Goal: Task Accomplishment & Management: Complete application form

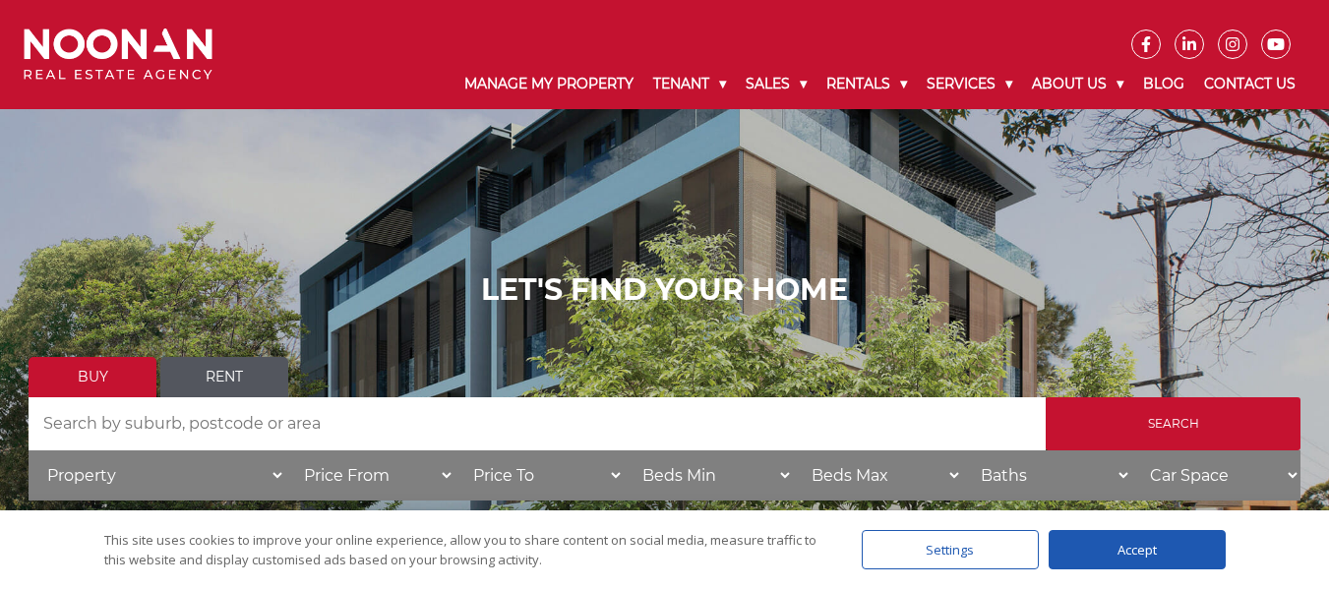
click at [115, 228] on div "LET'S FIND YOUR HOME Buy Rent Search Search by Address House Category Property …" at bounding box center [664, 393] width 1329 height 787
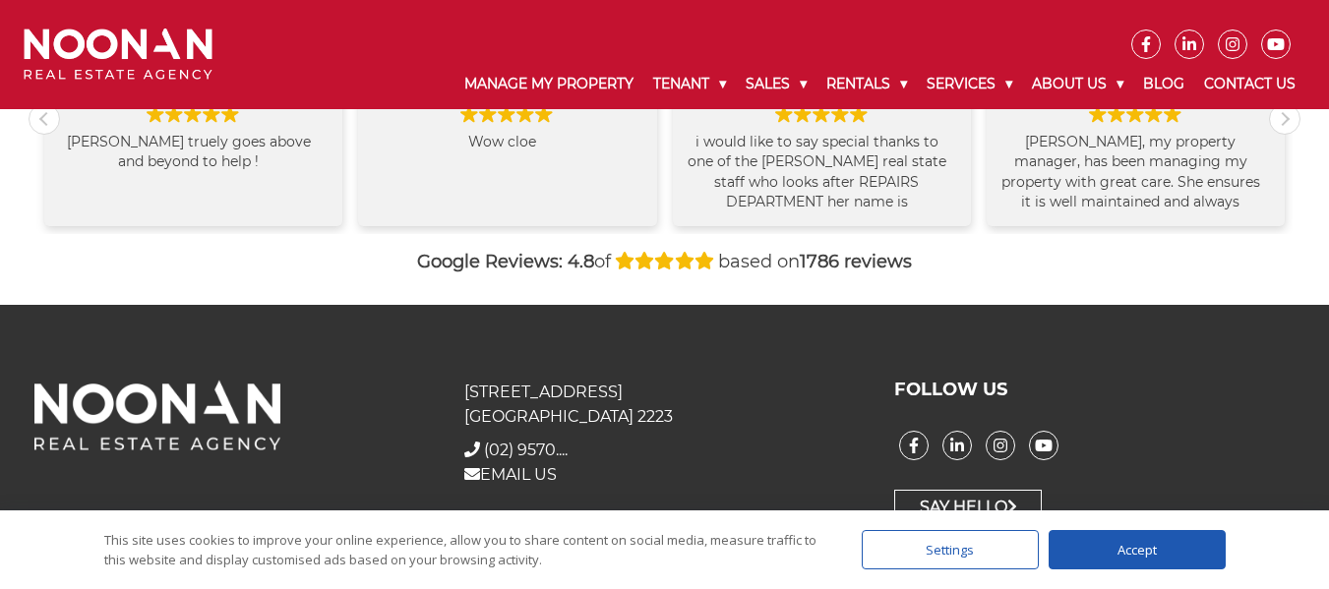
scroll to position [2281, 0]
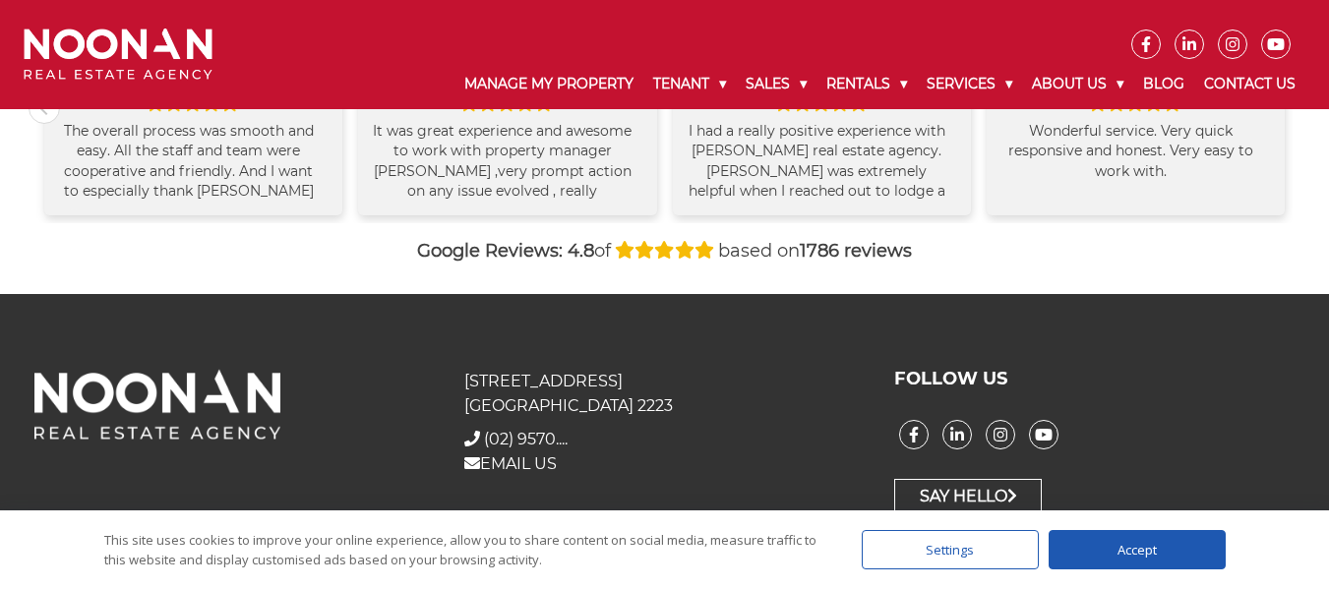
click at [82, 246] on div "Google Reviews: 4.8 of based on 1786 reviews" at bounding box center [665, 251] width 1272 height 27
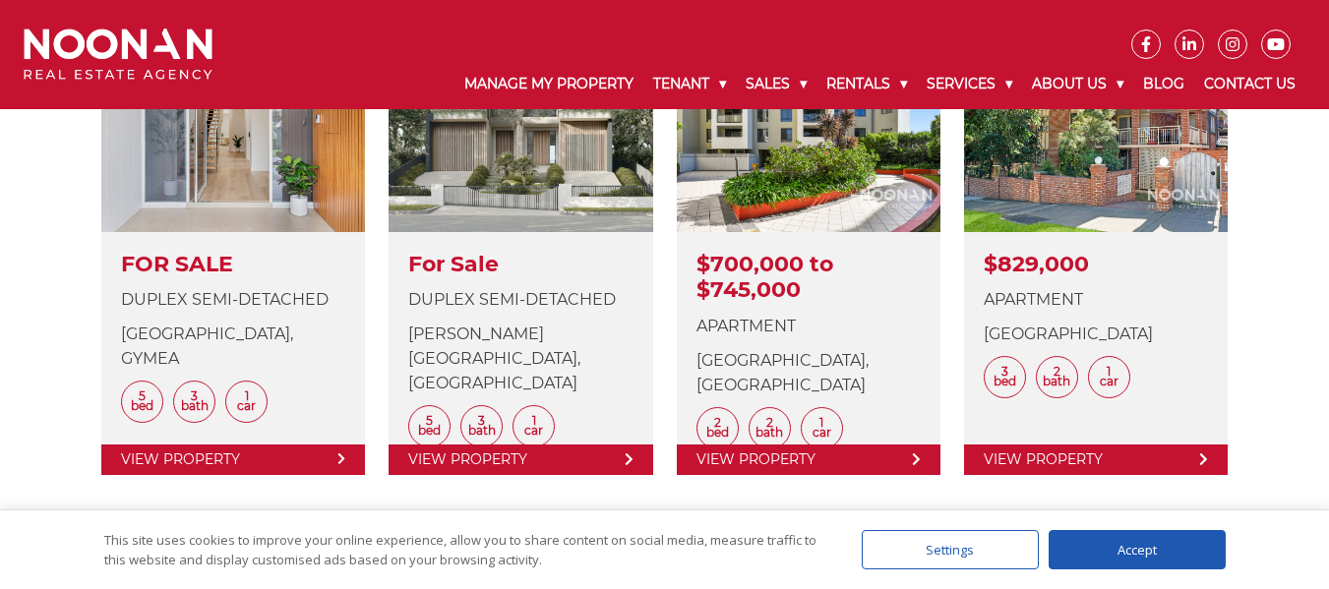
scroll to position [608, 0]
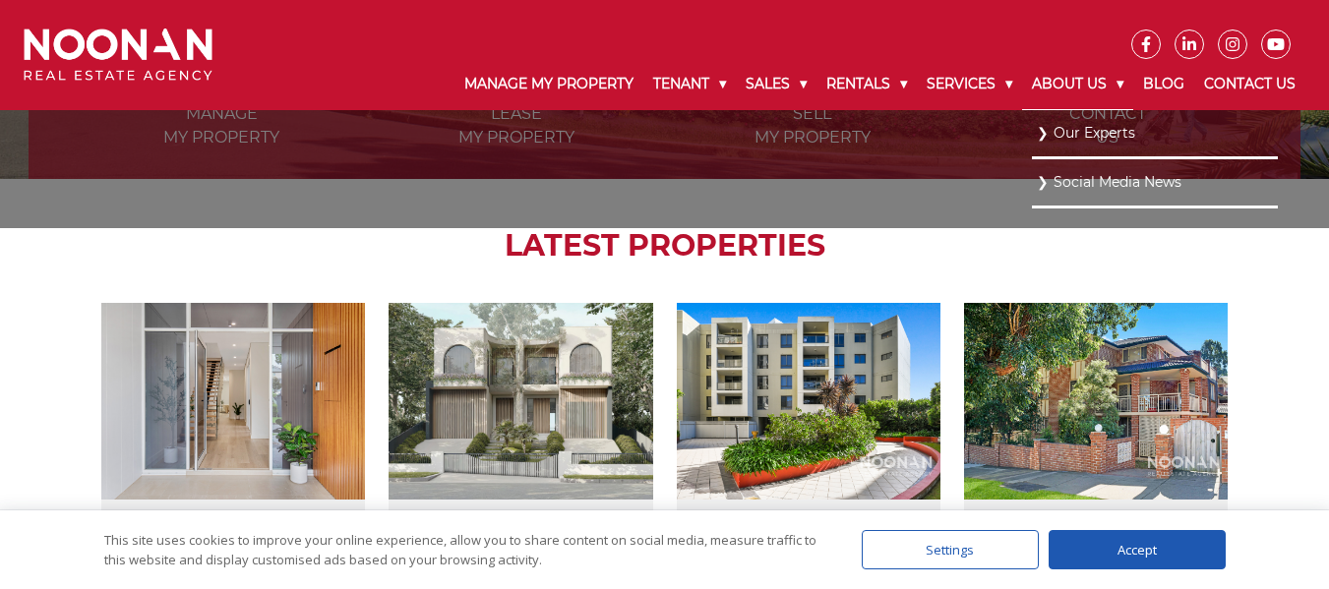
click at [1116, 85] on link "About Us" at bounding box center [1077, 84] width 111 height 51
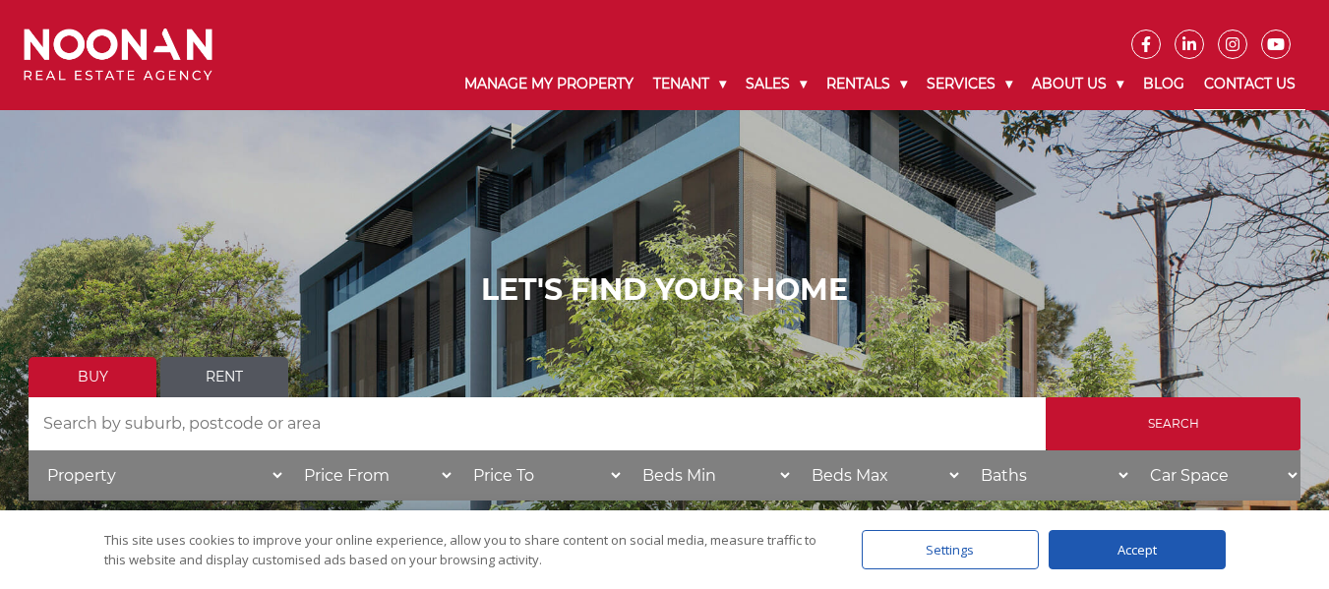
click at [1267, 91] on link "Contact Us" at bounding box center [1249, 84] width 111 height 51
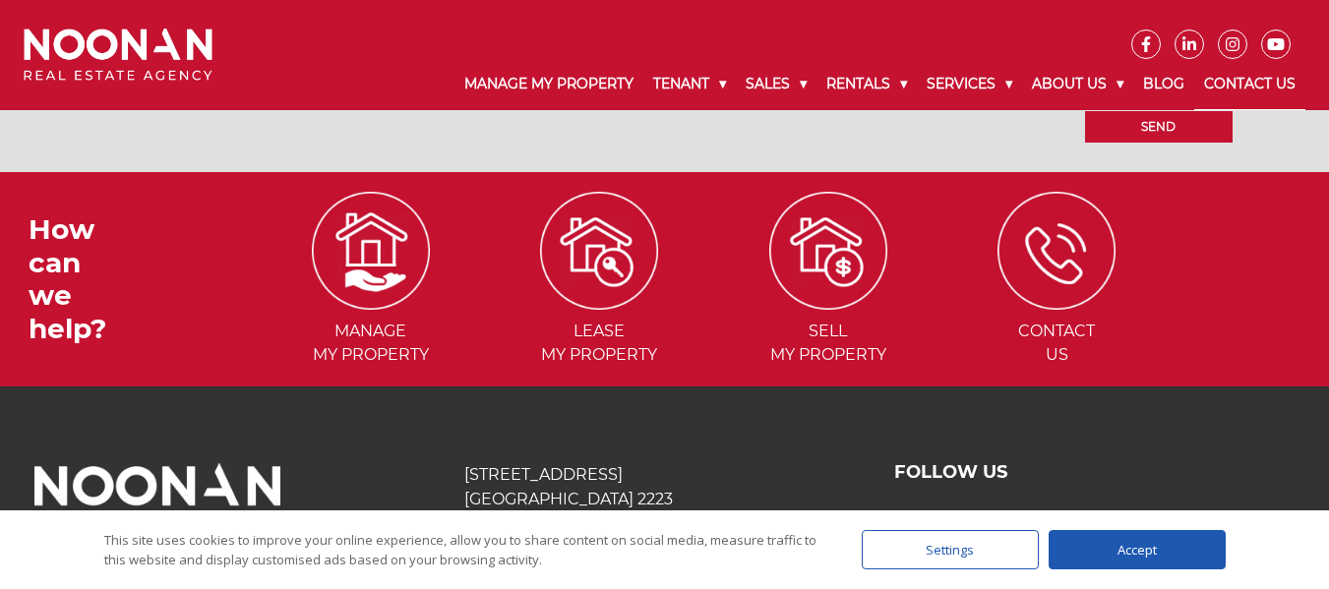
scroll to position [2060, 0]
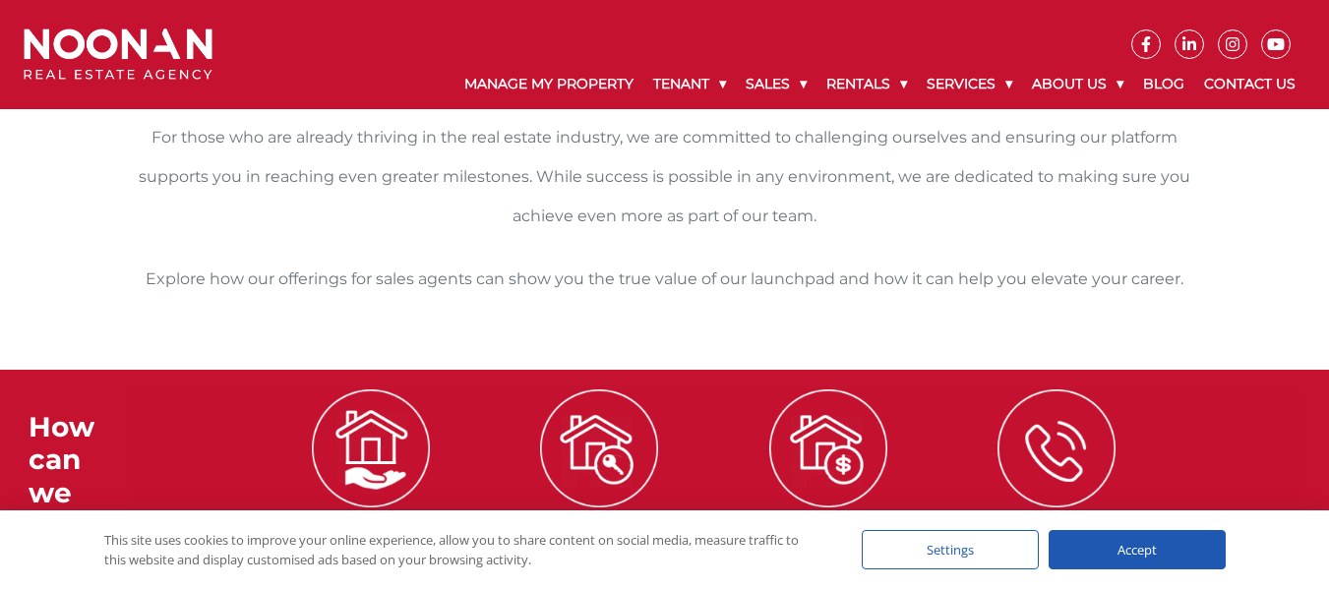
scroll to position [1510, 0]
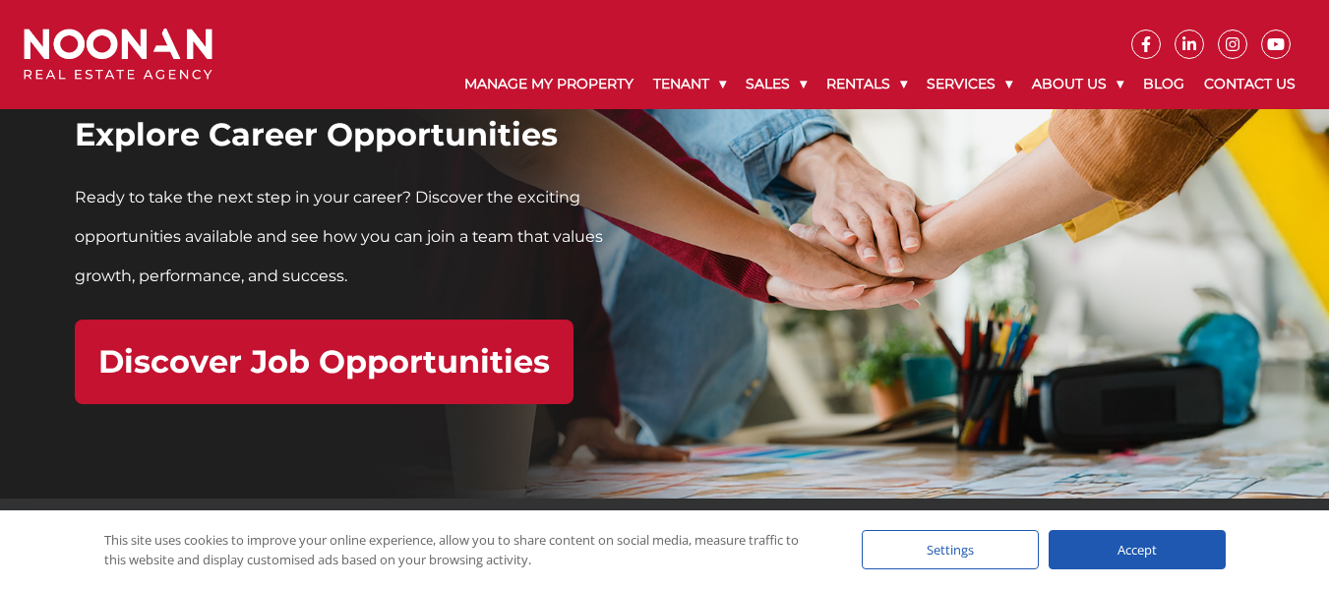
scroll to position [5903, 0]
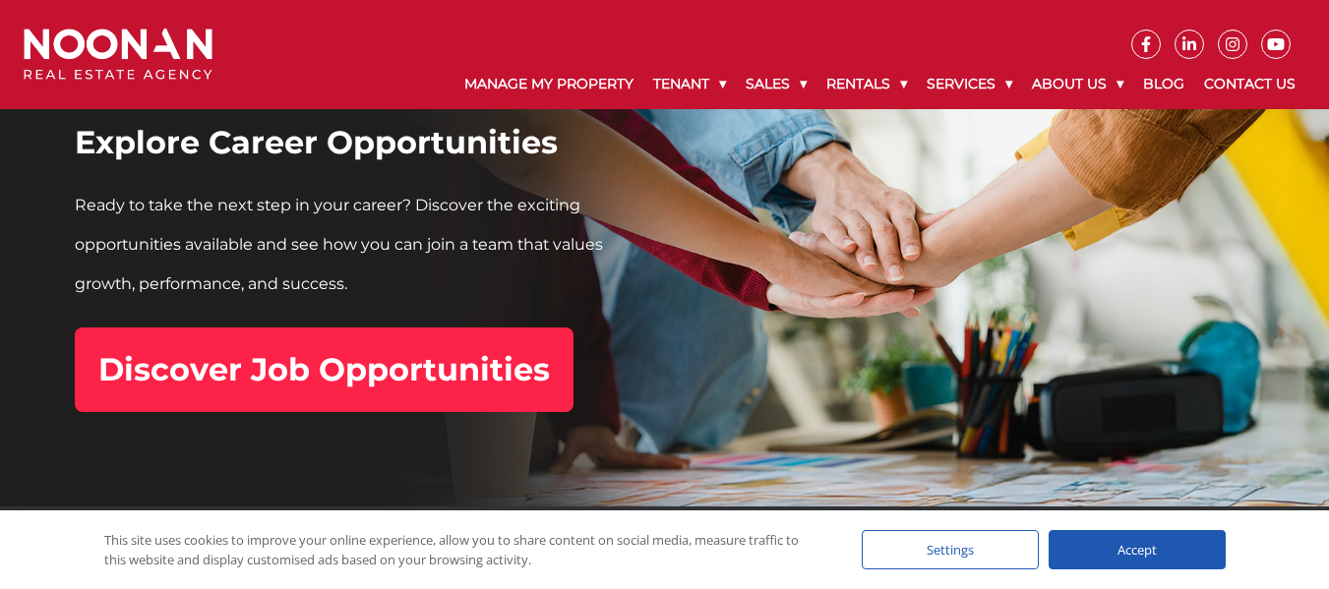
click at [305, 388] on h2 "Discover Job Opportunities" at bounding box center [324, 369] width 452 height 37
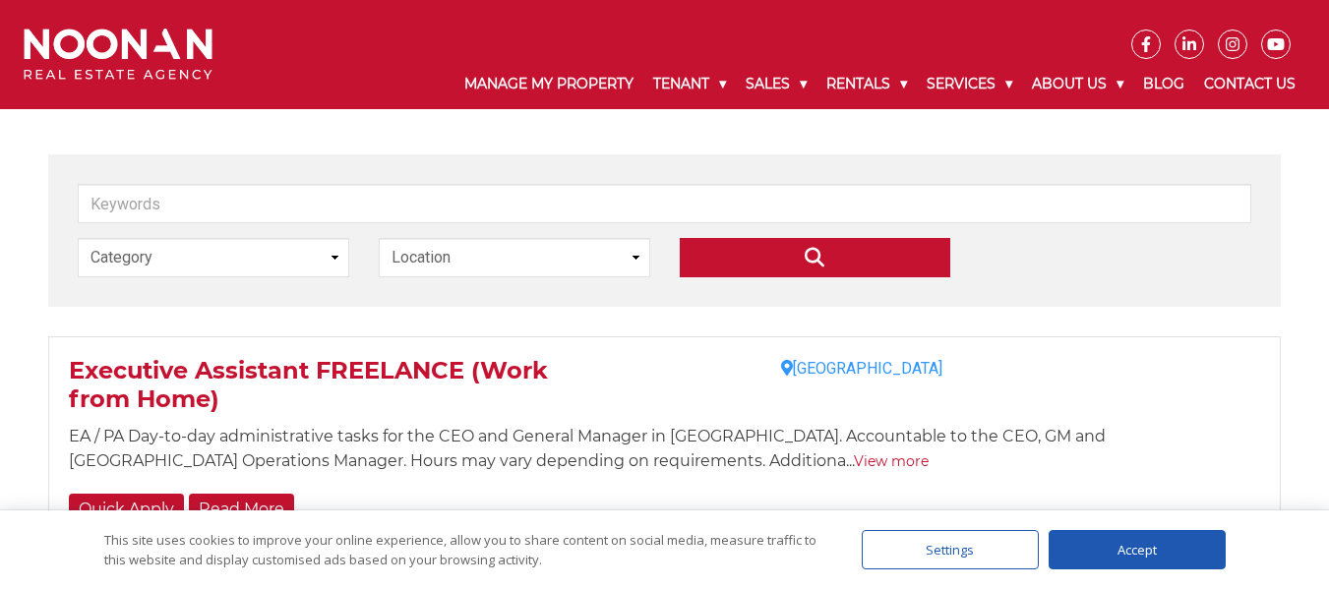
scroll to position [295, 0]
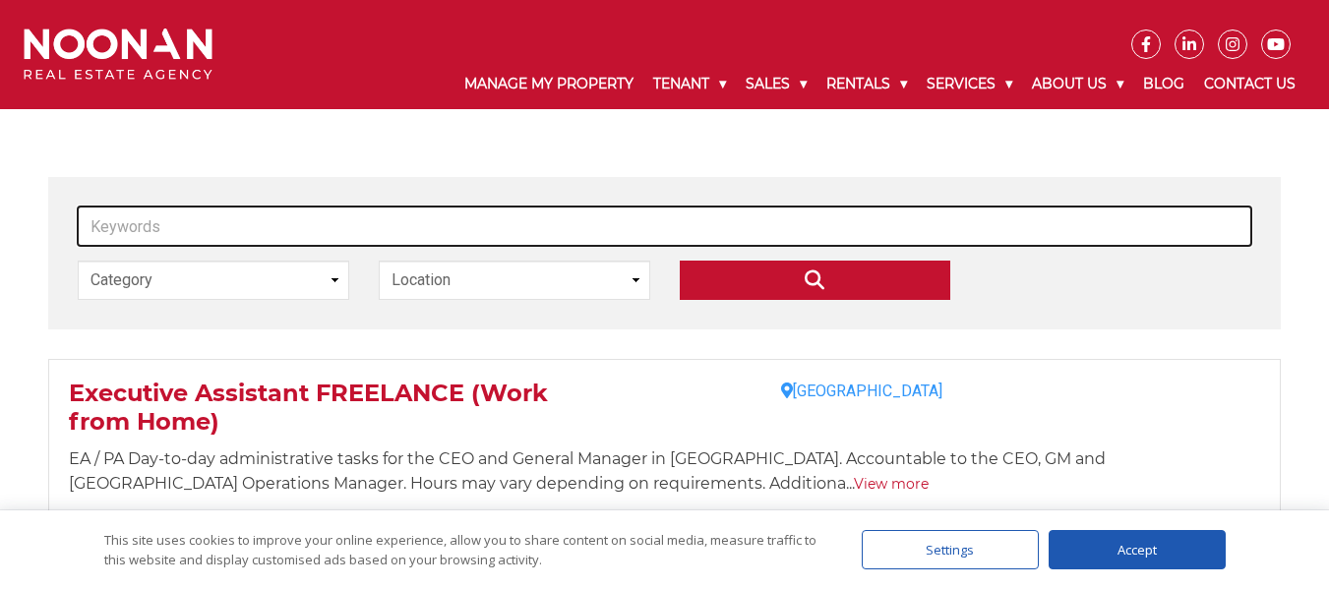
click at [585, 233] on input "Keywords" at bounding box center [665, 226] width 1174 height 39
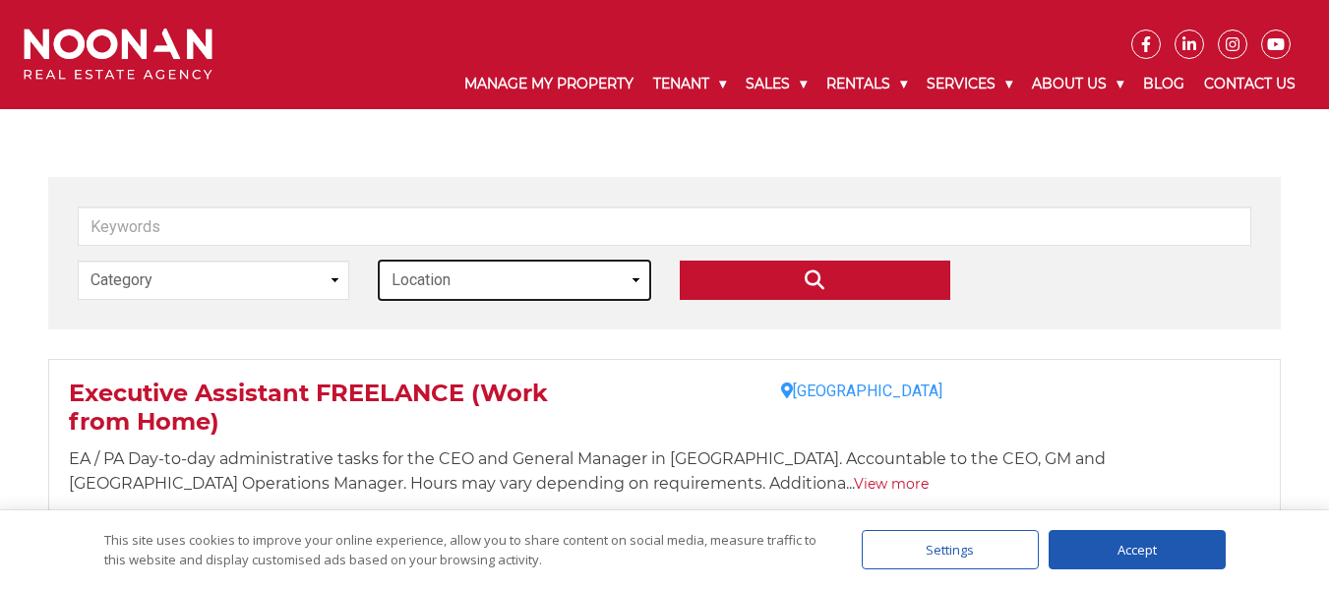
click at [497, 282] on select "Location Philippines" at bounding box center [515, 280] width 272 height 39
click at [498, 285] on select "Location Philippines" at bounding box center [515, 280] width 272 height 39
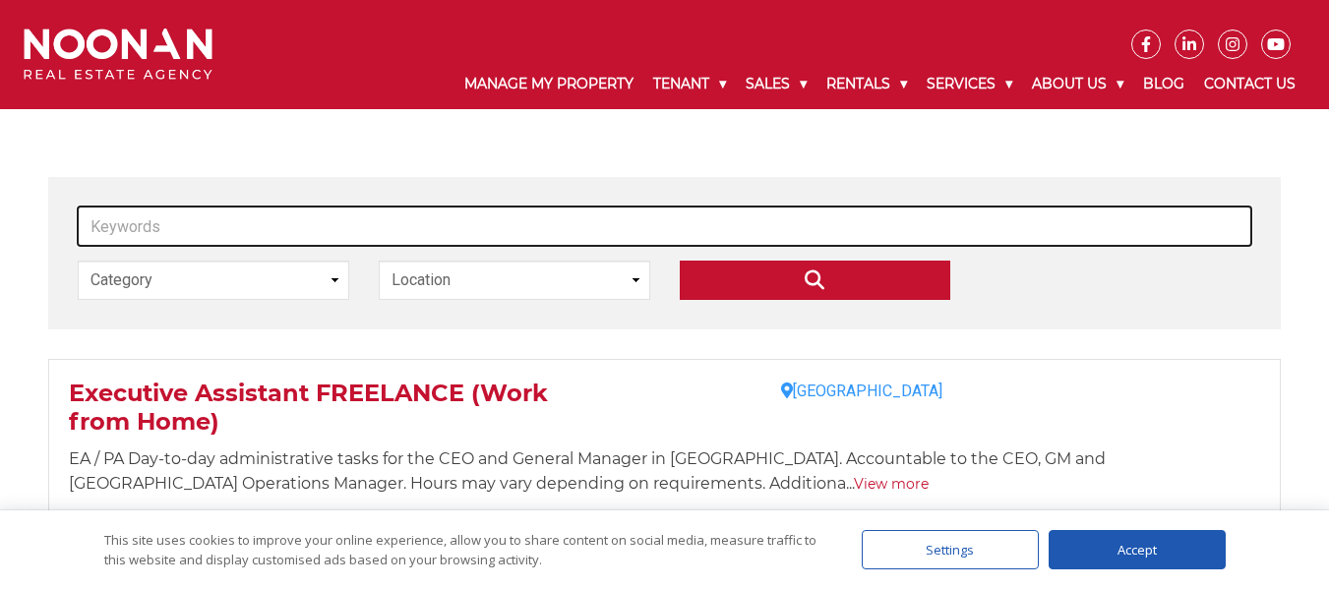
click at [466, 228] on input "Keywords" at bounding box center [665, 226] width 1174 height 39
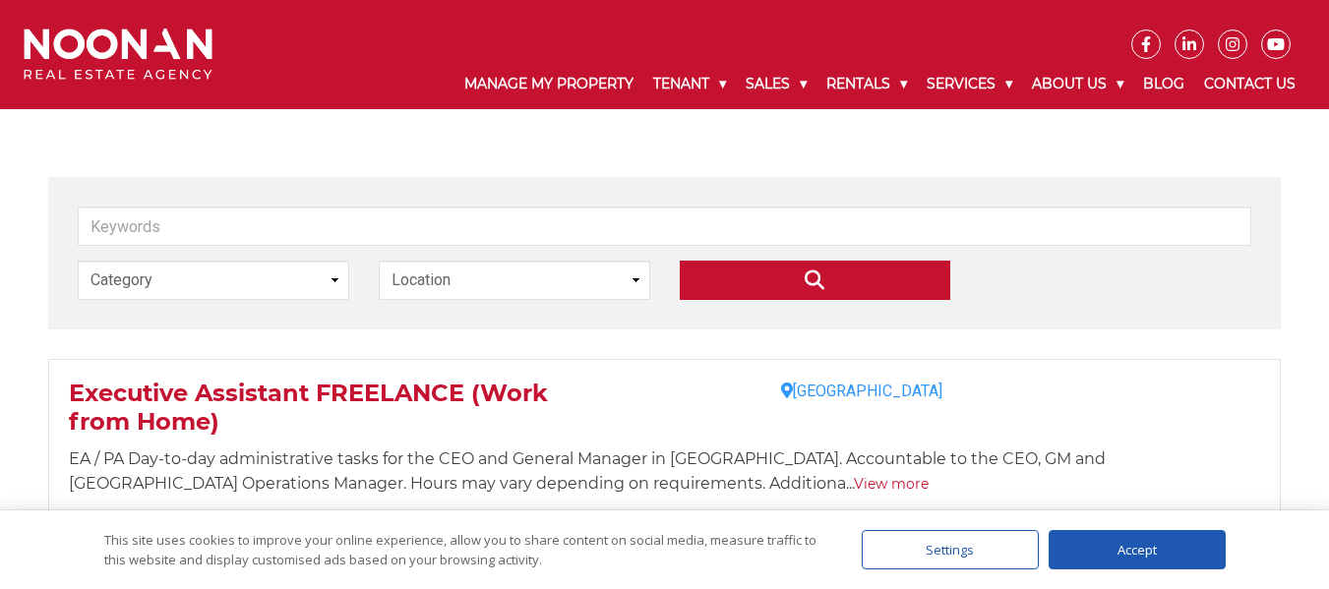
drag, startPoint x: 481, startPoint y: 302, endPoint x: 484, endPoint y: 290, distance: 12.2
click at [481, 301] on div "Location Philippines" at bounding box center [514, 288] width 301 height 54
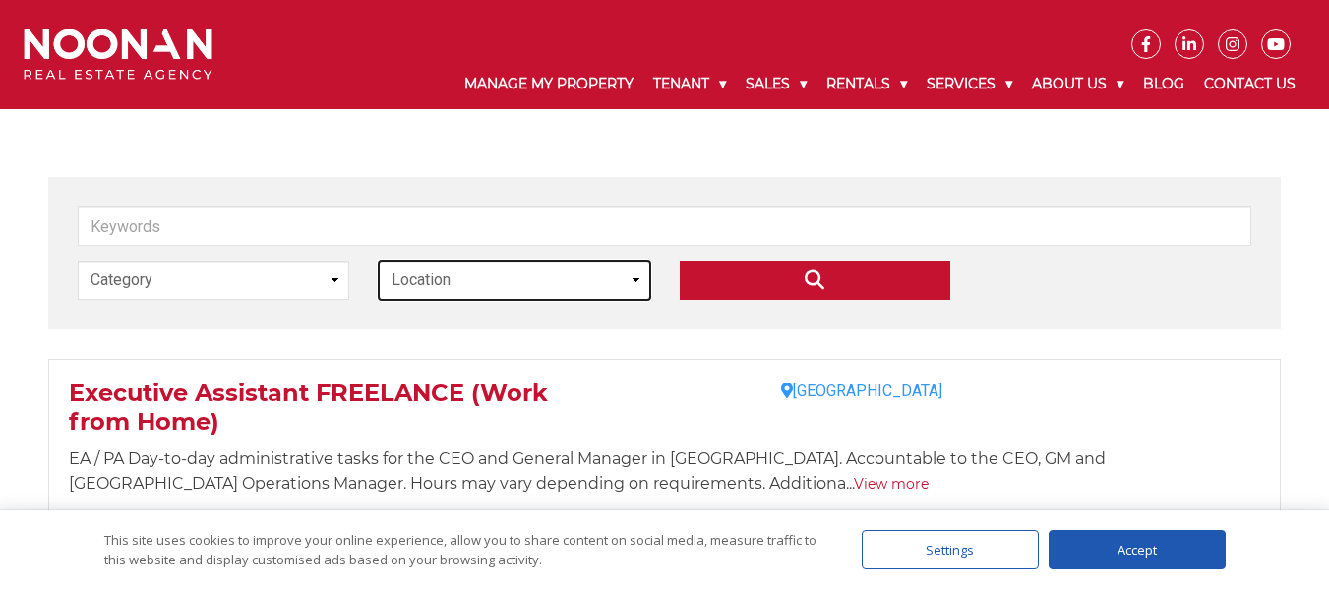
click at [484, 290] on select "Location Philippines" at bounding box center [515, 280] width 272 height 39
select select "philippines"
click at [379, 261] on select "Location Philippines" at bounding box center [515, 280] width 272 height 39
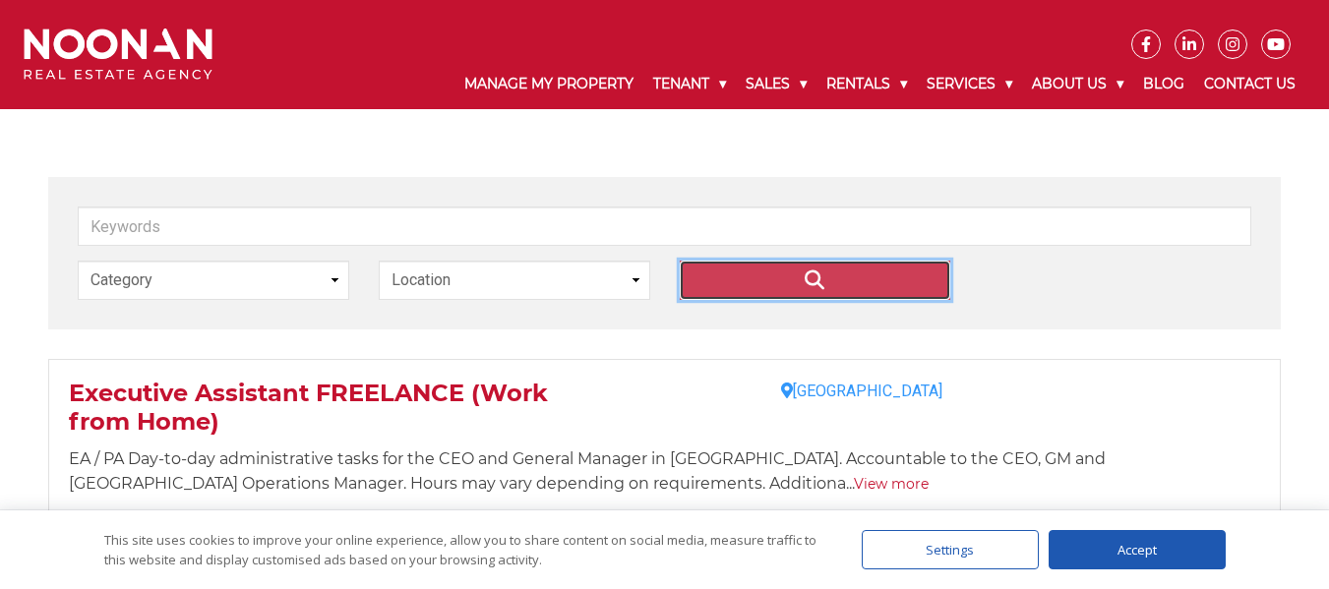
click at [799, 281] on input "" at bounding box center [816, 280] width 272 height 39
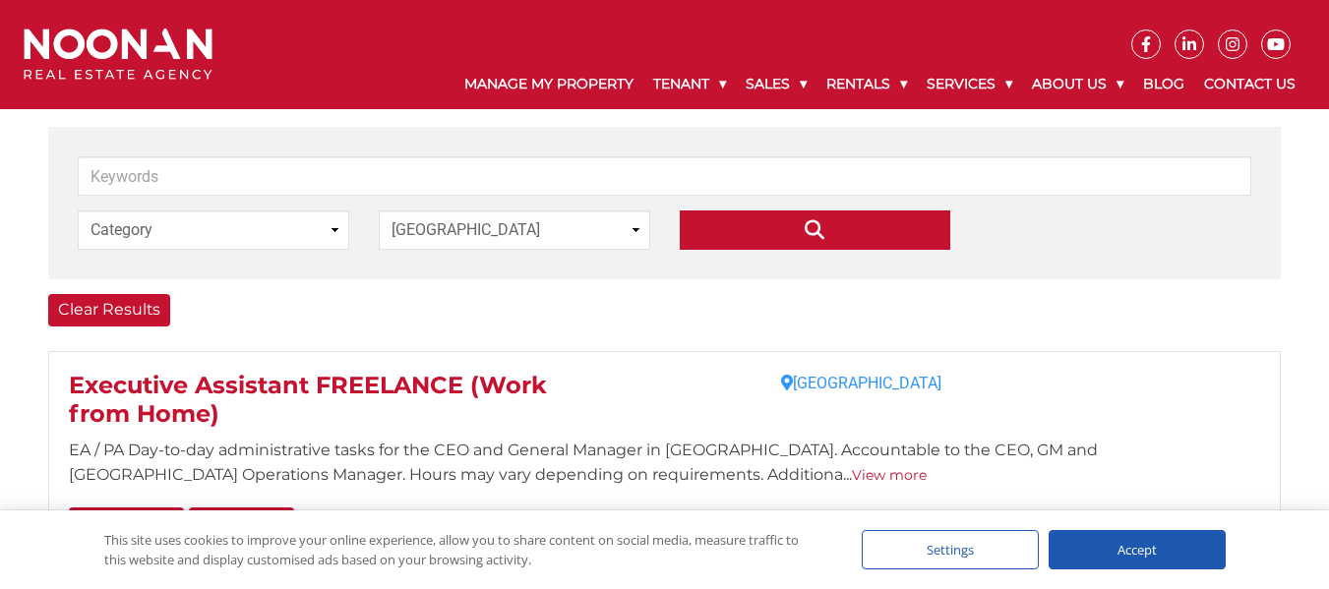
scroll to position [394, 0]
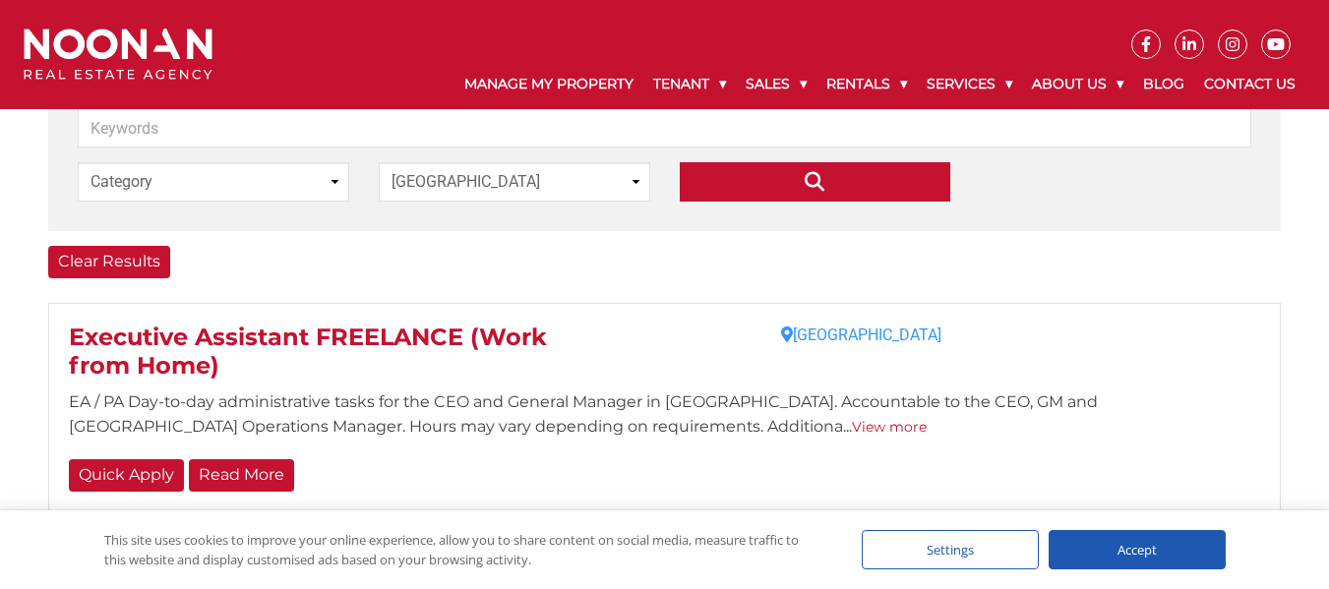
click at [366, 344] on span "Executive Assistant FREELANCE (Work from Home)" at bounding box center [308, 351] width 478 height 57
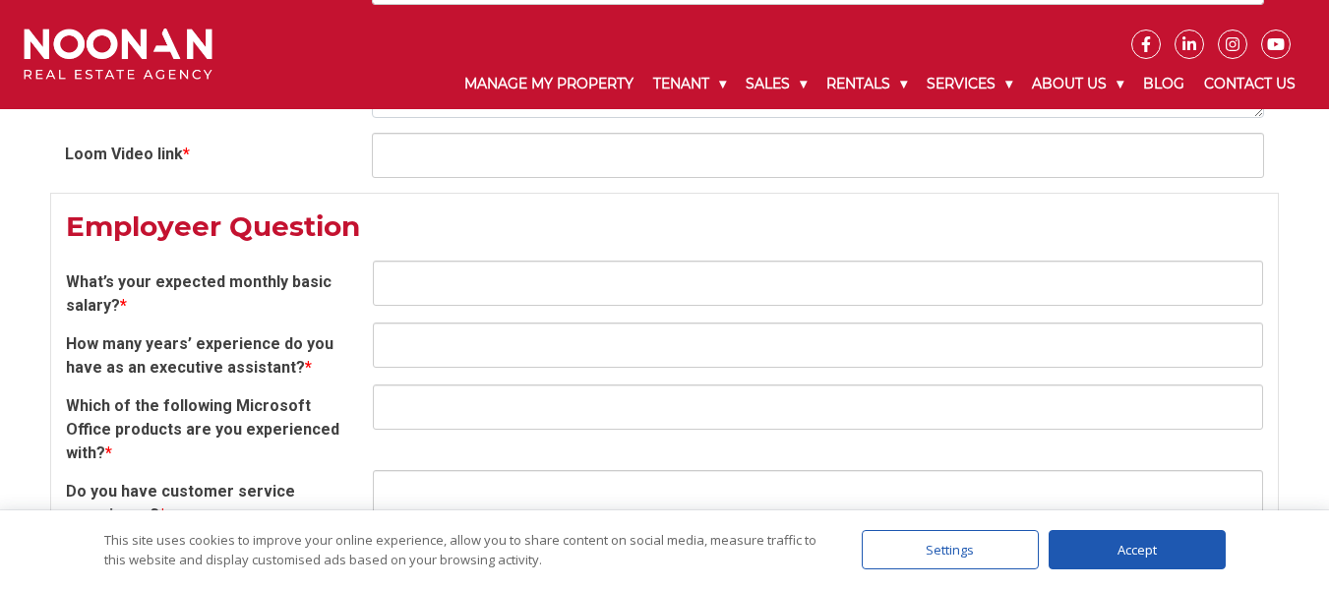
scroll to position [2165, 0]
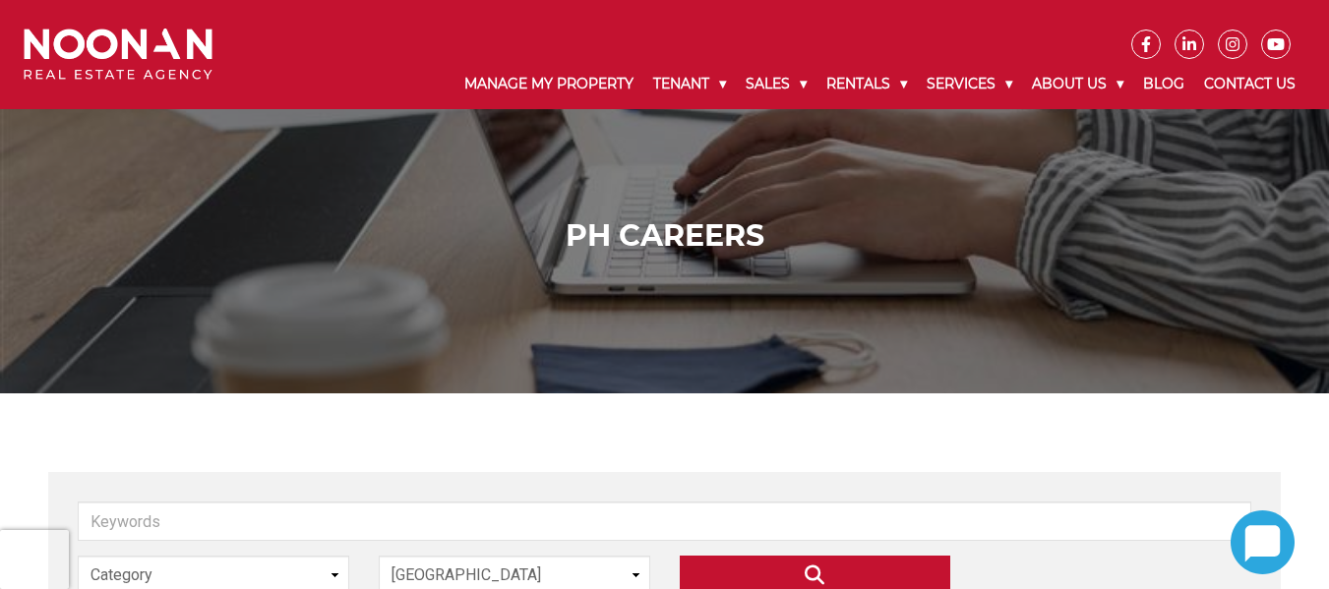
scroll to position [394, 0]
